Goal: Information Seeking & Learning: Find specific page/section

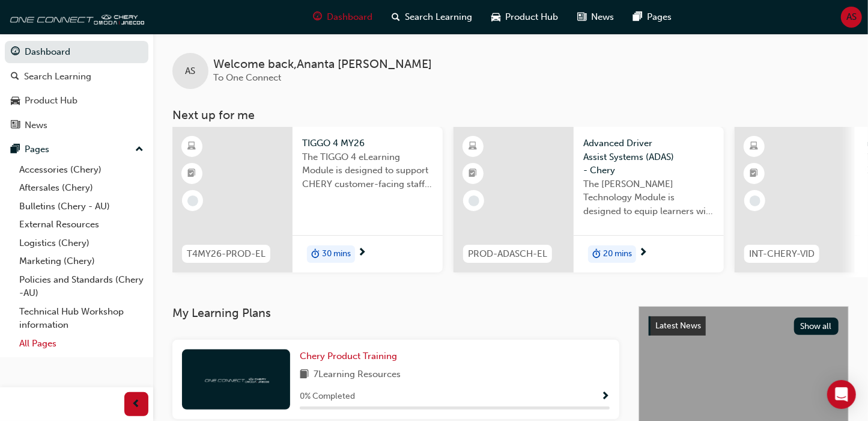
click at [43, 342] on link "All Pages" at bounding box center [81, 343] width 134 height 19
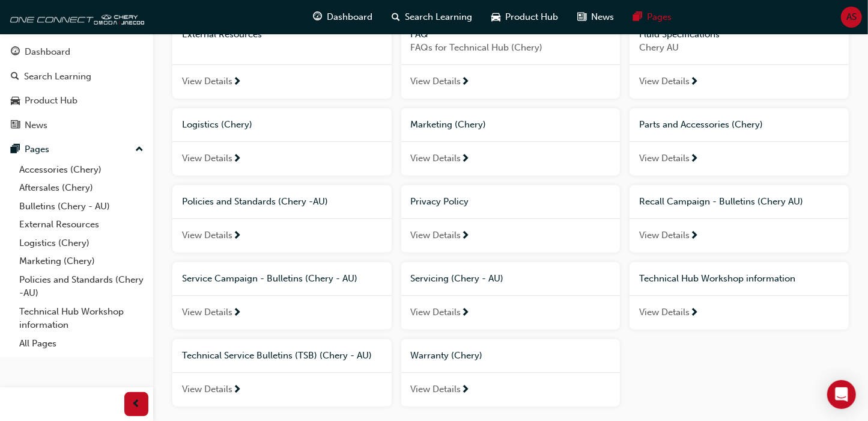
scroll to position [240, 0]
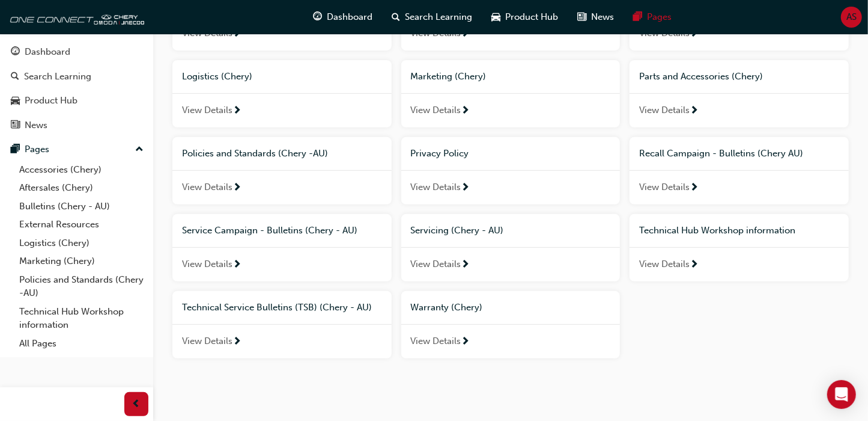
click at [217, 263] on span "View Details" at bounding box center [207, 264] width 50 height 14
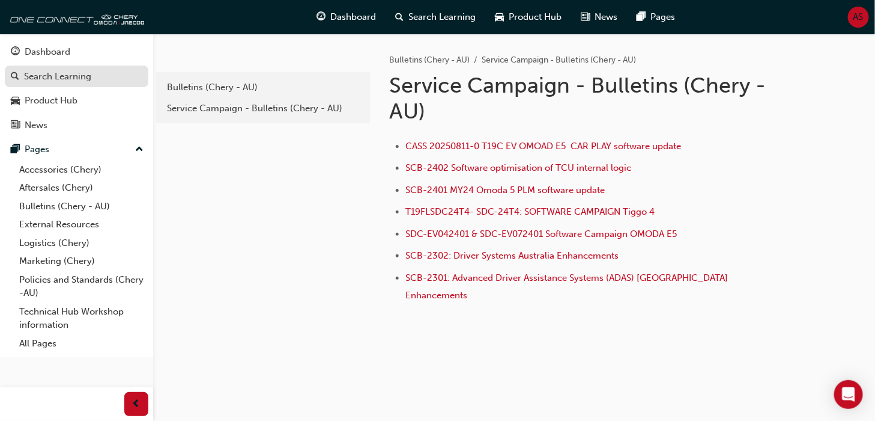
click at [37, 72] on div "Search Learning" at bounding box center [57, 77] width 67 height 14
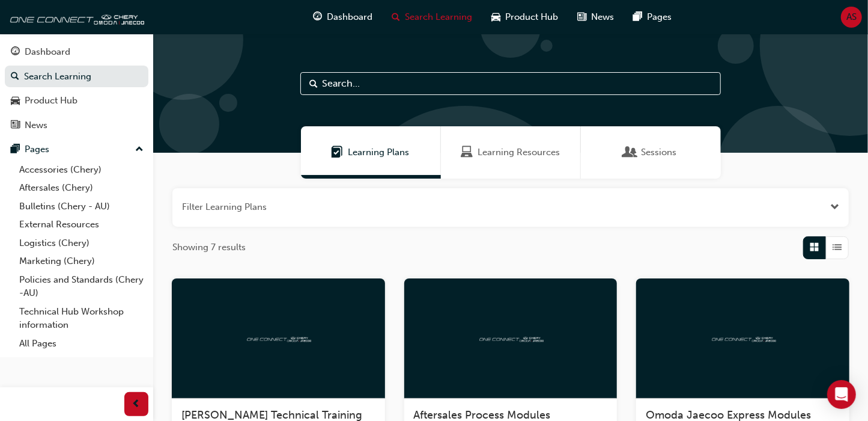
click at [336, 77] on input "text" at bounding box center [510, 83] width 421 height 23
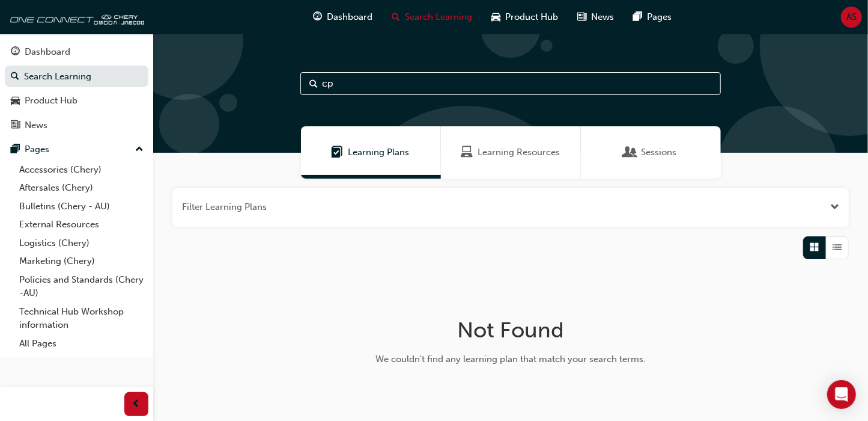
type input "c"
type input "[PERSON_NAME]"
click at [46, 347] on link "All Pages" at bounding box center [81, 343] width 134 height 19
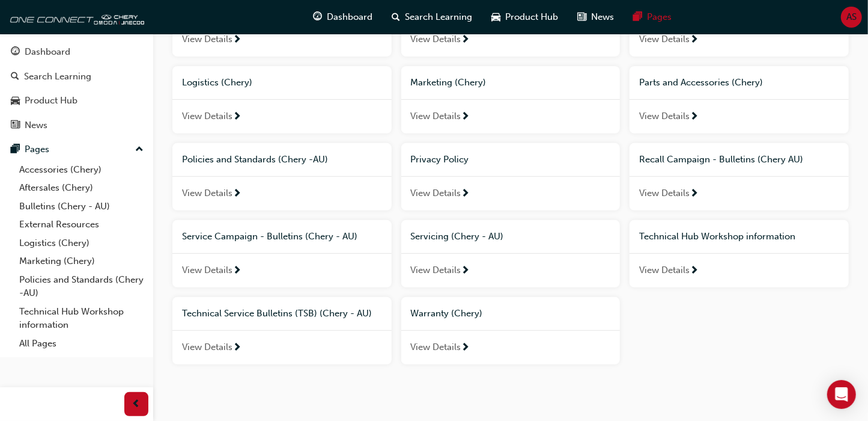
scroll to position [240, 0]
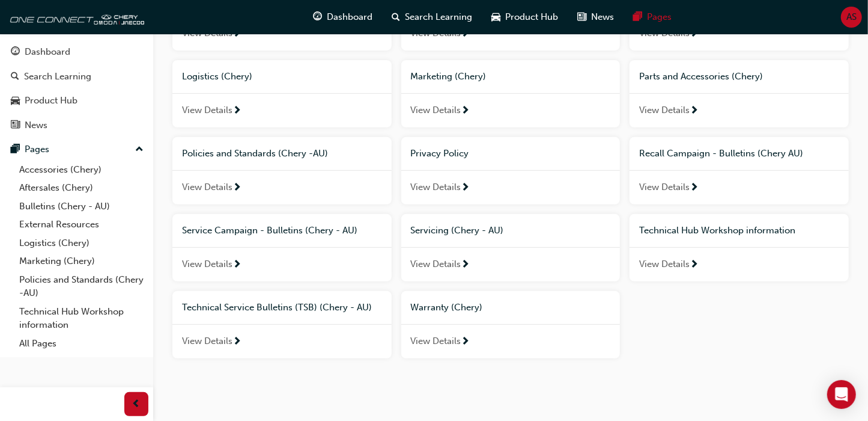
click at [457, 326] on div "View Details" at bounding box center [510, 341] width 219 height 35
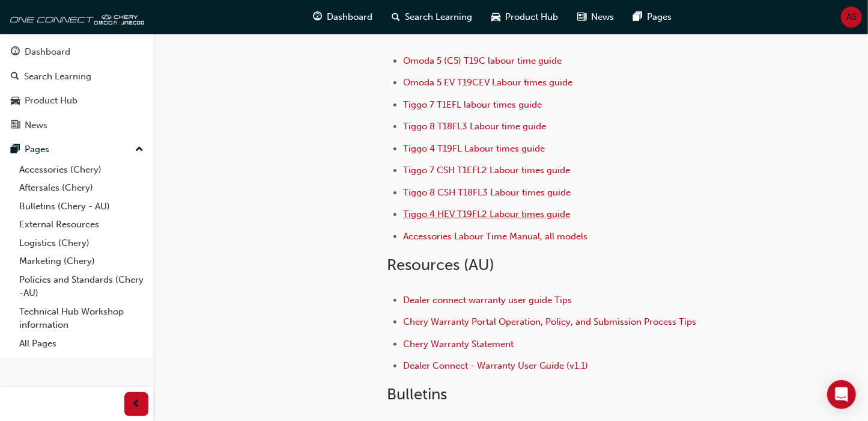
scroll to position [48, 0]
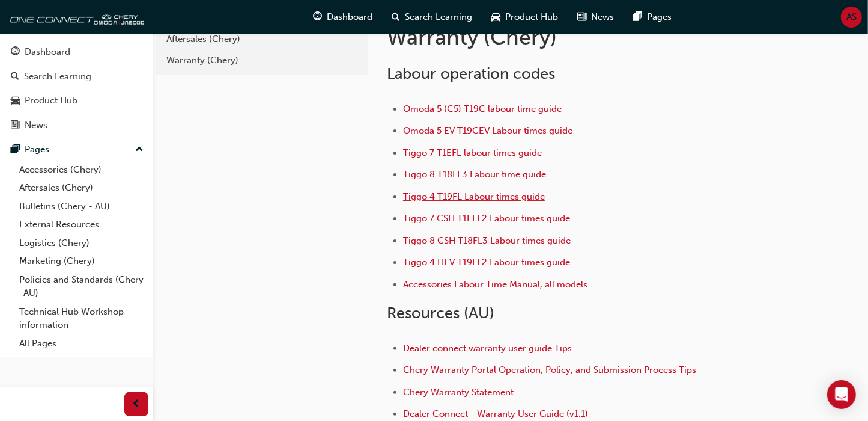
click at [478, 197] on span "Tiggo 4 T19FL Labour times guide" at bounding box center [474, 196] width 142 height 11
